Goal: Task Accomplishment & Management: Manage account settings

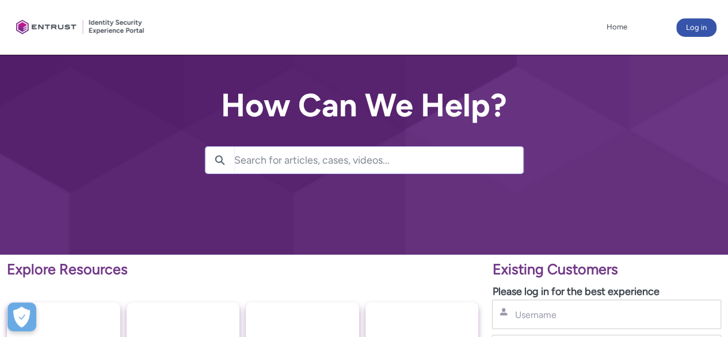
click at [353, 163] on input "Search for articles, cases, videos..." at bounding box center [378, 160] width 289 height 26
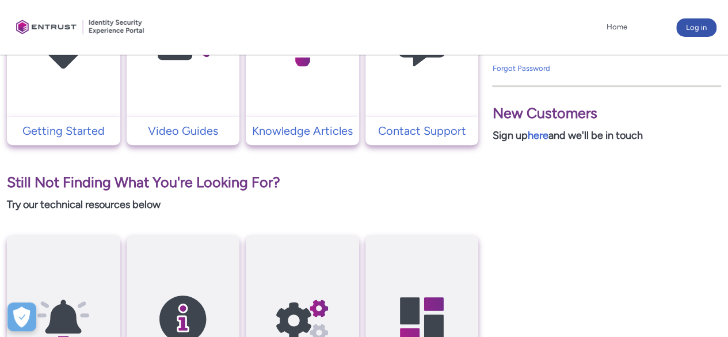
scroll to position [345, 0]
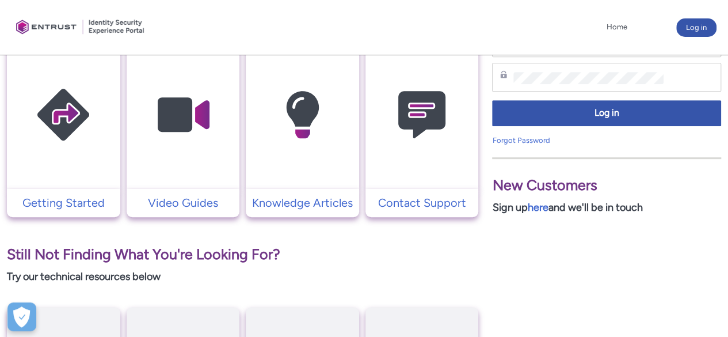
scroll to position [230, 0]
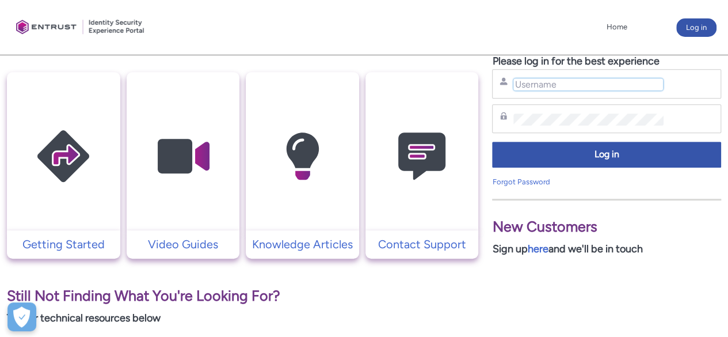
click at [570, 79] on input "Username" at bounding box center [589, 84] width 150 height 12
click at [583, 85] on input "a" at bounding box center [589, 84] width 150 height 12
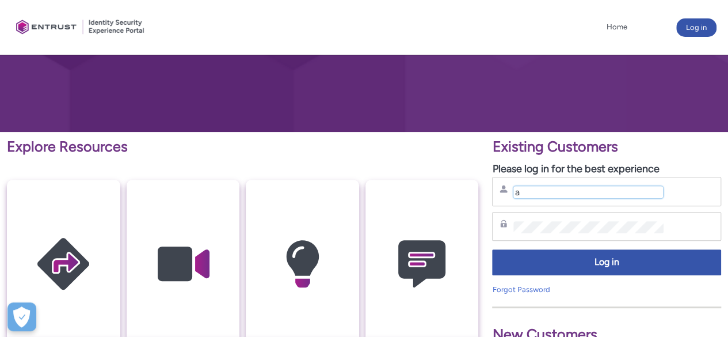
scroll to position [115, 0]
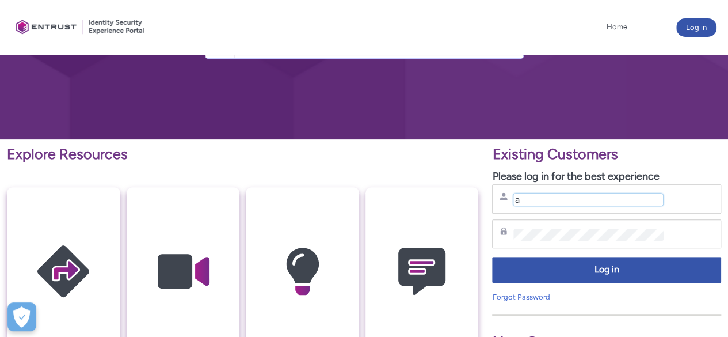
click at [592, 195] on input "a" at bounding box center [589, 199] width 150 height 12
type input "a"
click at [692, 29] on button "Log in" at bounding box center [696, 27] width 40 height 18
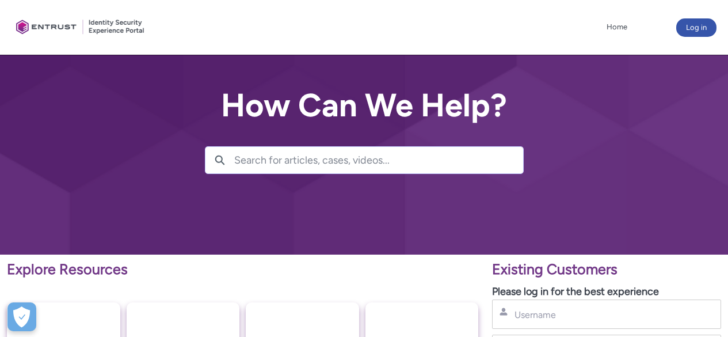
scroll to position [58, 0]
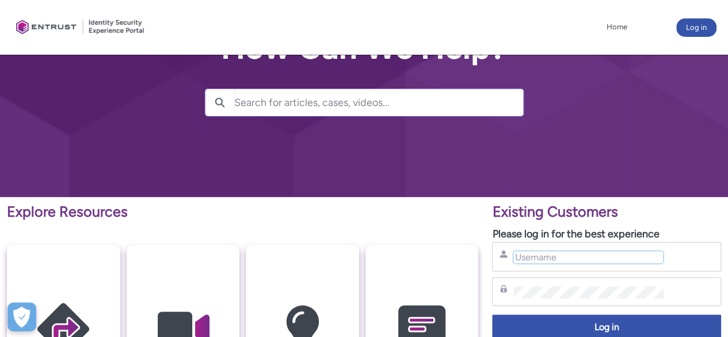
click at [572, 256] on input "Username" at bounding box center [589, 257] width 150 height 12
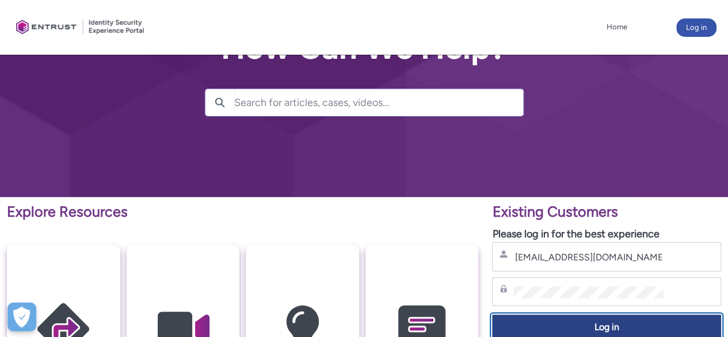
click at [608, 326] on span "Log in" at bounding box center [607, 327] width 214 height 13
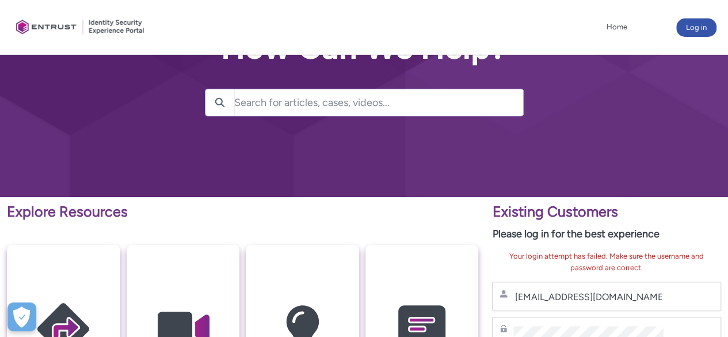
scroll to position [115, 0]
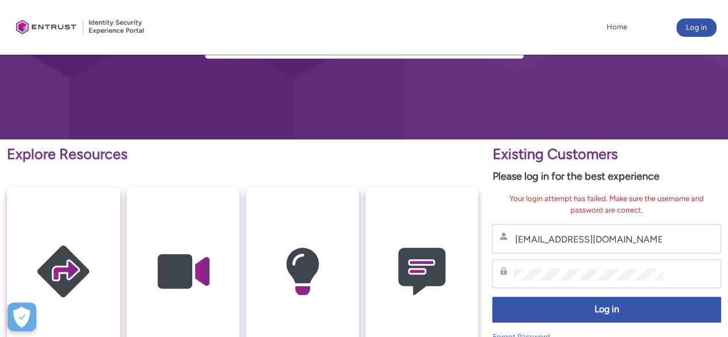
click at [606, 282] on div "Password" at bounding box center [606, 273] width 229 height 29
click at [502, 271] on div "Password" at bounding box center [606, 273] width 229 height 29
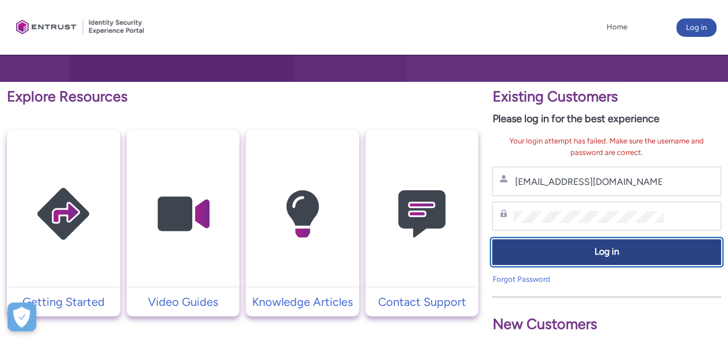
click at [651, 257] on span "Log in" at bounding box center [607, 251] width 214 height 13
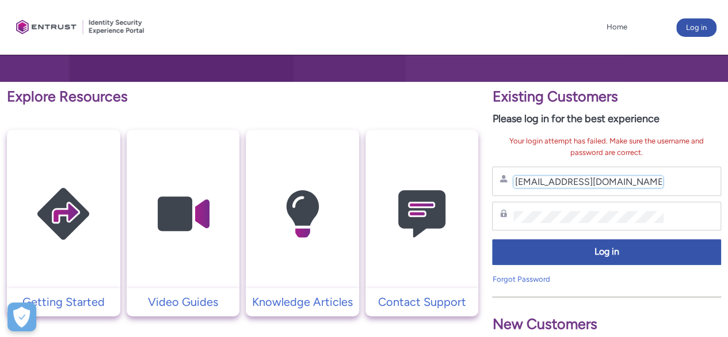
click at [532, 182] on input "amirazhar@mobilityone.com.my" at bounding box center [589, 182] width 150 height 12
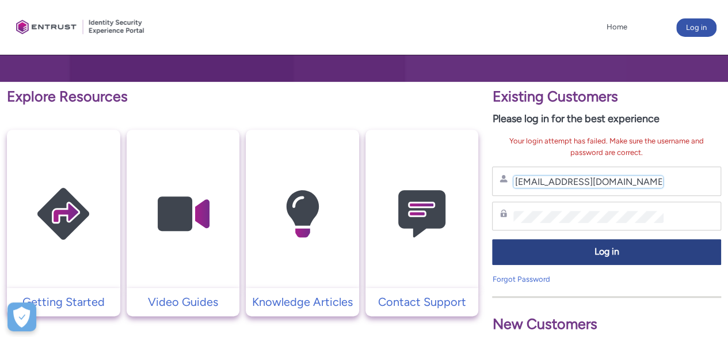
type input "[EMAIL_ADDRESS][DOMAIN_NAME]"
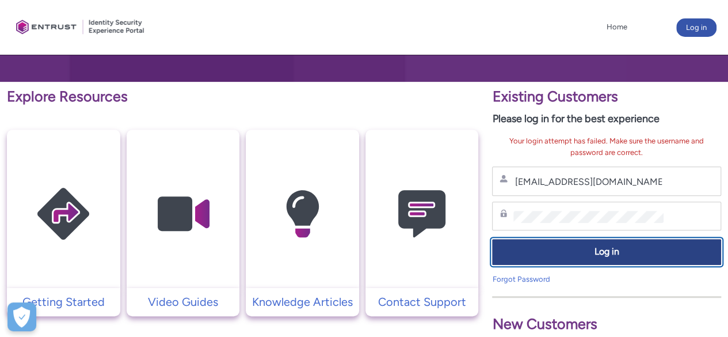
click at [589, 244] on button "Log in" at bounding box center [606, 252] width 229 height 26
click at [596, 249] on span "Log in" at bounding box center [607, 251] width 214 height 13
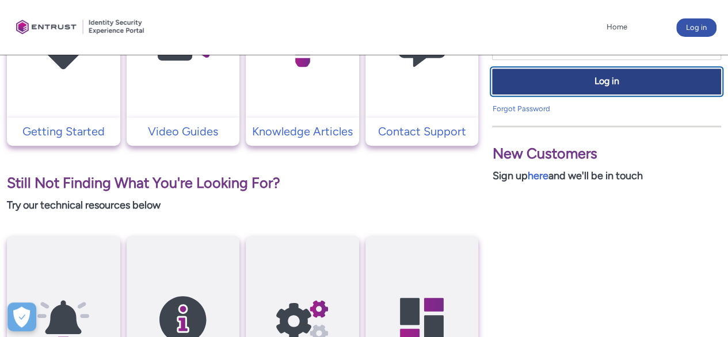
scroll to position [345, 0]
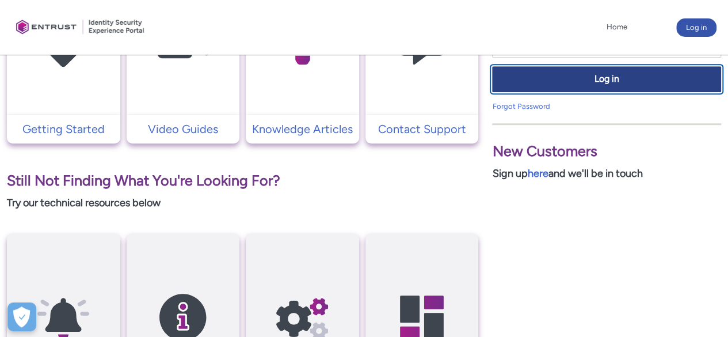
click at [604, 82] on span "Log in" at bounding box center [607, 79] width 214 height 13
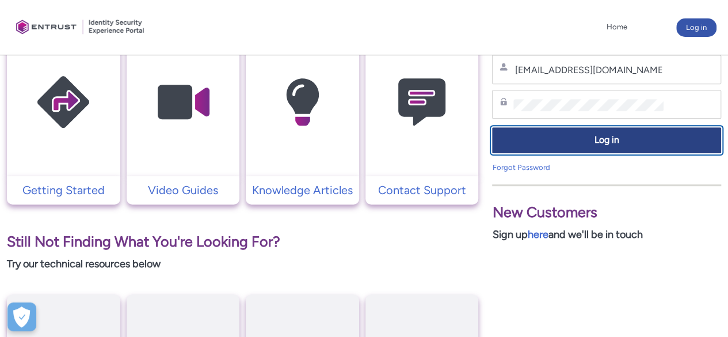
scroll to position [173, 0]
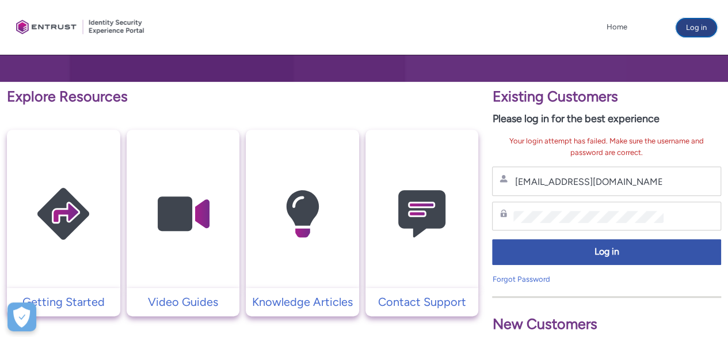
click at [693, 25] on button "Log in" at bounding box center [696, 27] width 40 height 18
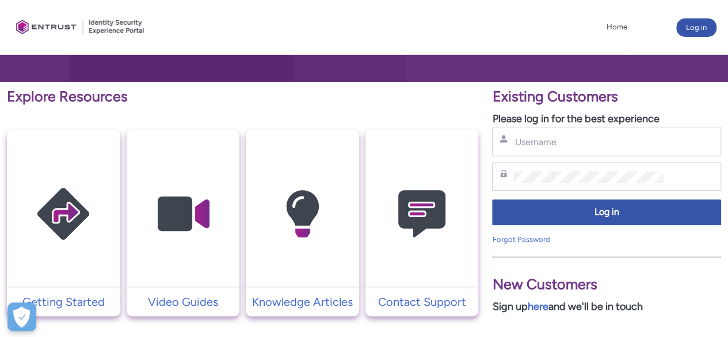
scroll to position [230, 0]
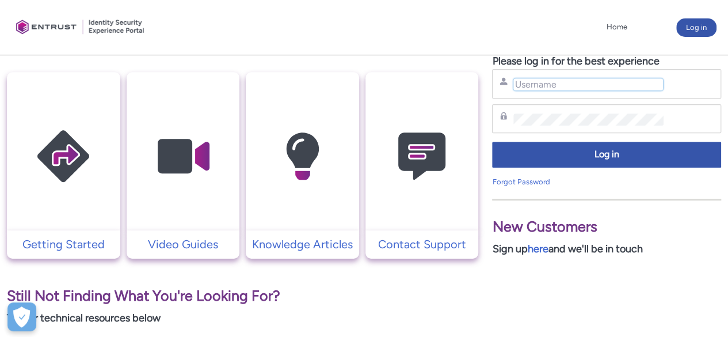
click at [569, 81] on input "Username" at bounding box center [589, 84] width 150 height 12
type input "[EMAIL_ADDRESS][DOMAIN_NAME]"
click at [604, 112] on div "Password" at bounding box center [607, 119] width 214 height 14
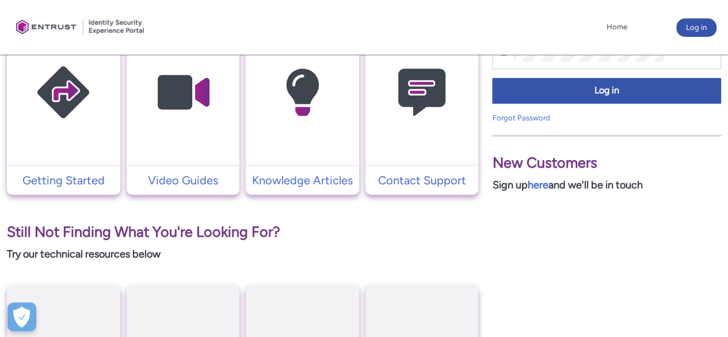
scroll to position [345, 0]
